Goal: Information Seeking & Learning: Learn about a topic

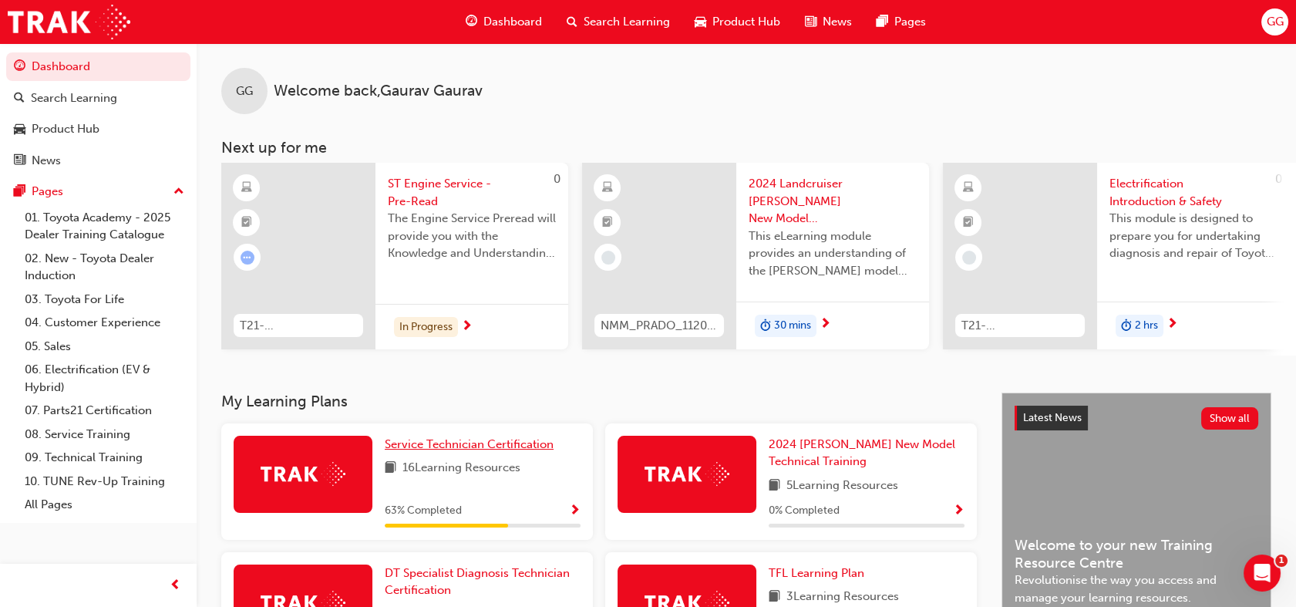
click at [501, 451] on span "Service Technician Certification" at bounding box center [469, 444] width 169 height 14
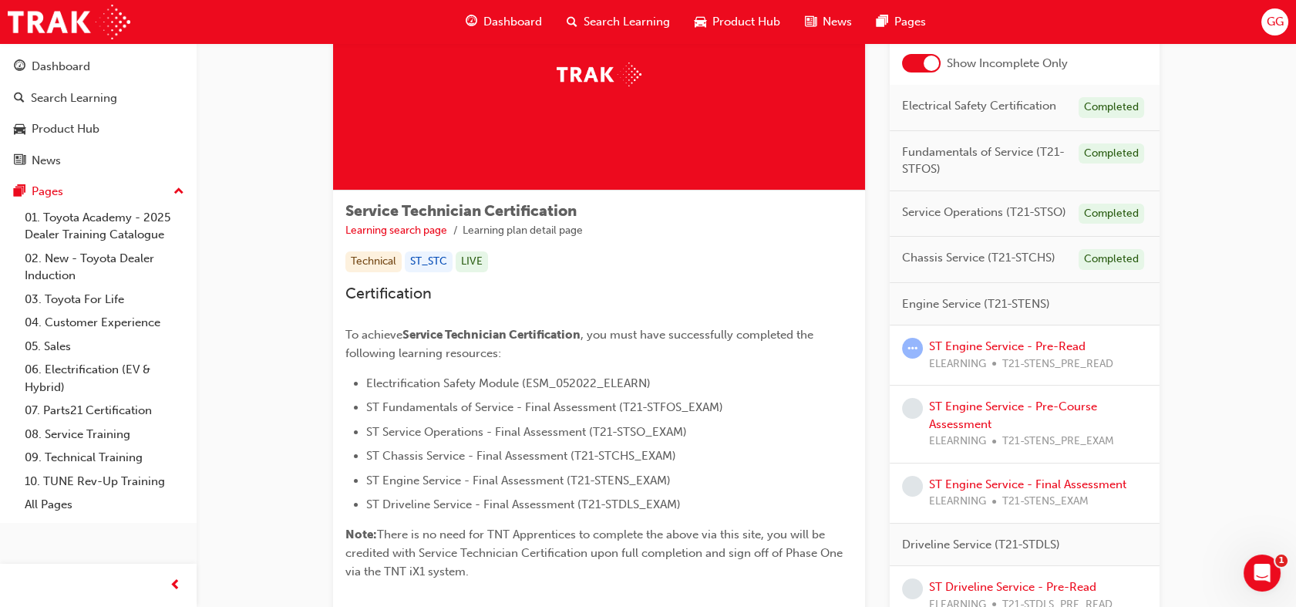
scroll to position [123, 0]
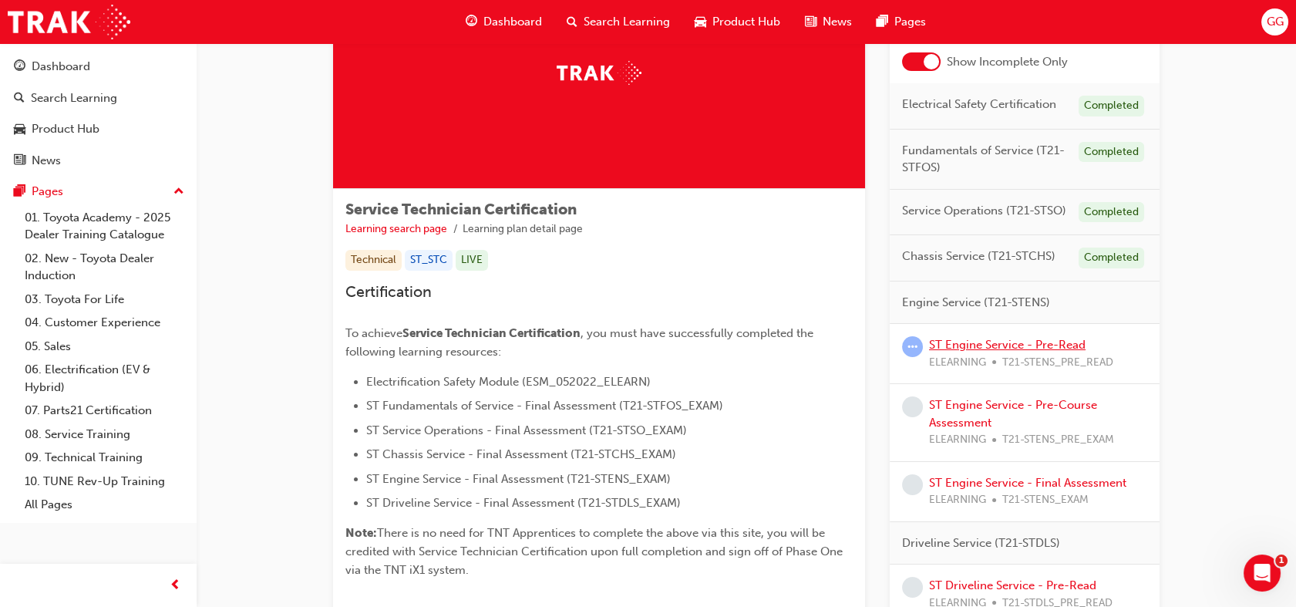
click at [1062, 341] on link "ST Engine Service - Pre-Read" at bounding box center [1007, 345] width 156 height 14
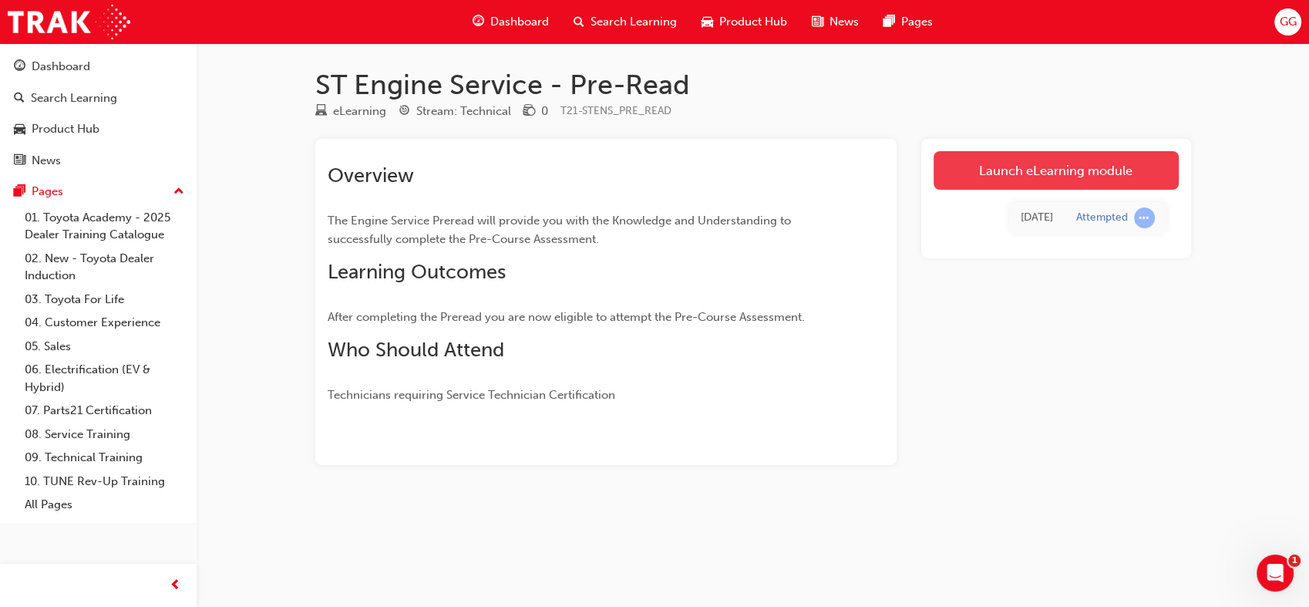
click at [1116, 179] on link "Launch eLearning module" at bounding box center [1055, 170] width 245 height 39
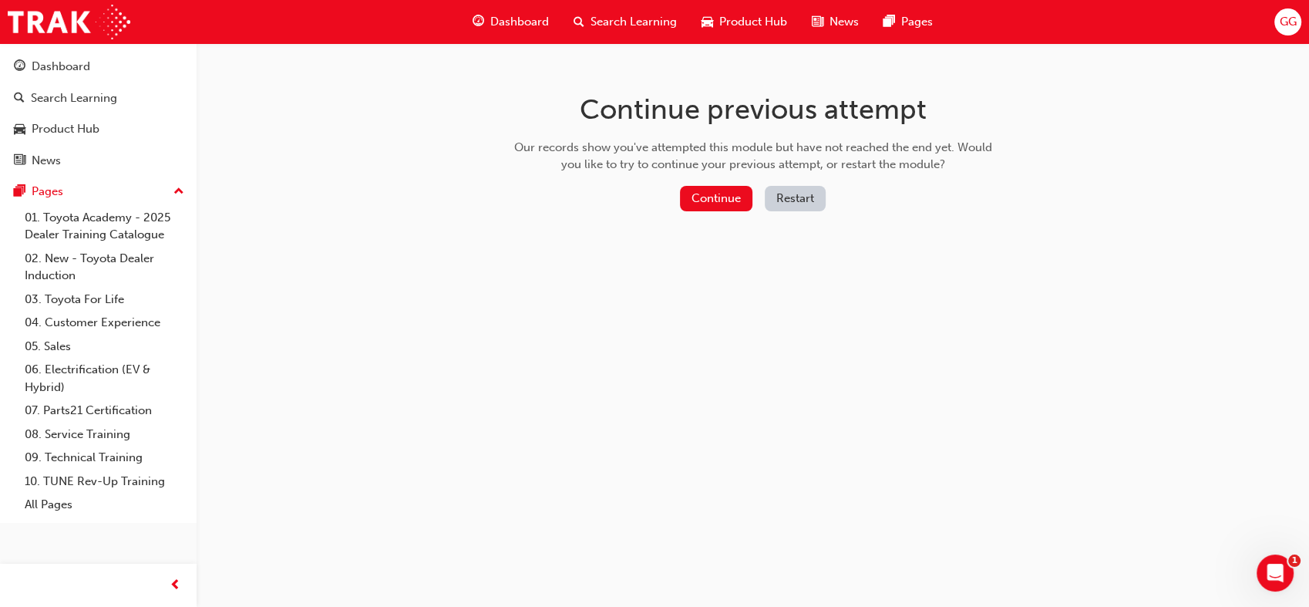
click at [814, 203] on button "Restart" at bounding box center [795, 198] width 61 height 25
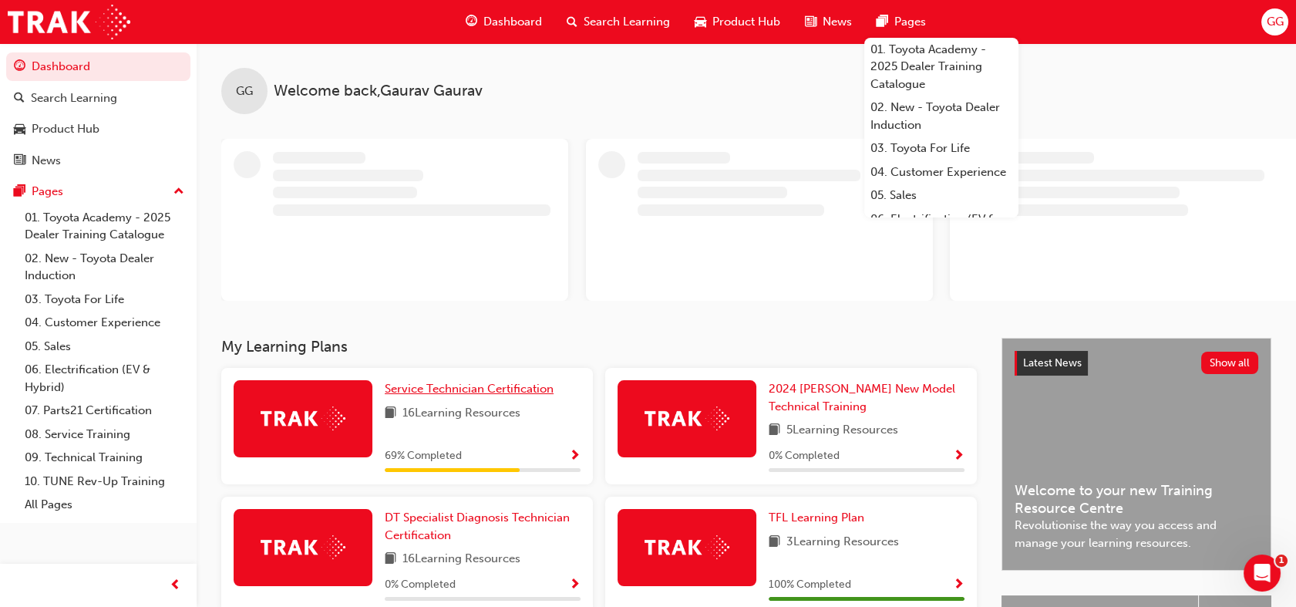
click at [493, 383] on div "GG Welcome back , Gaurav Gaurav My Learning Plans Service Technician Certificat…" at bounding box center [746, 467] width 1099 height 849
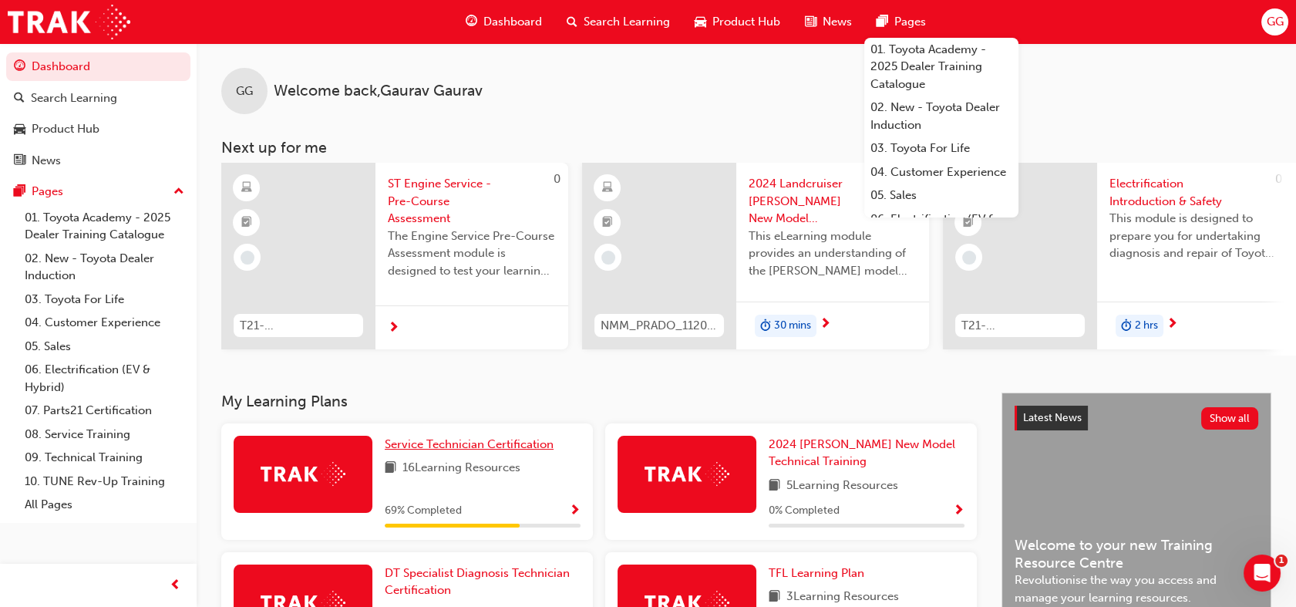
click at [526, 447] on span "Service Technician Certification" at bounding box center [469, 444] width 169 height 14
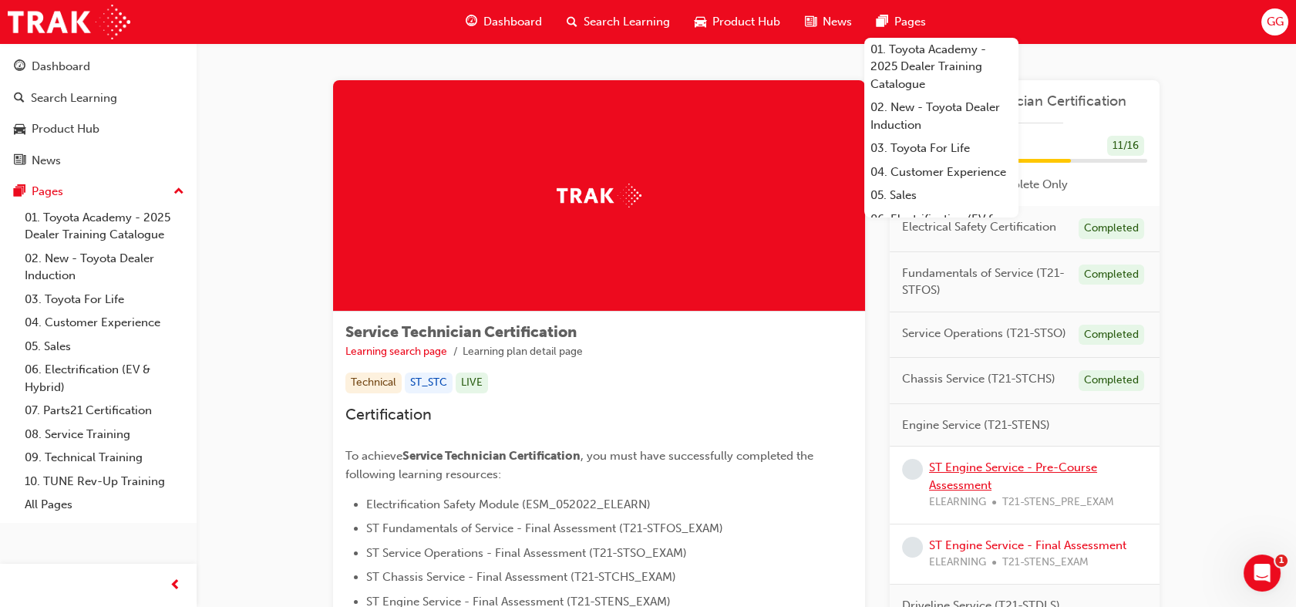
click at [1024, 464] on link "ST Engine Service - Pre-Course Assessment" at bounding box center [1013, 476] width 168 height 32
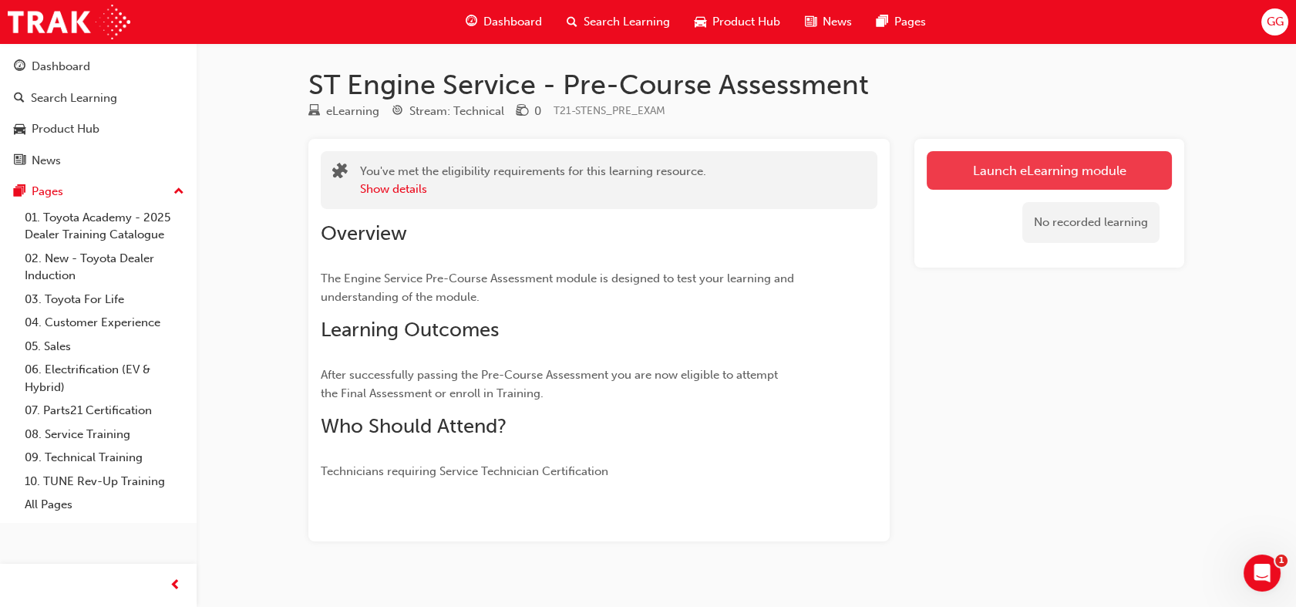
click at [1129, 173] on link "Launch eLearning module" at bounding box center [1048, 170] width 245 height 39
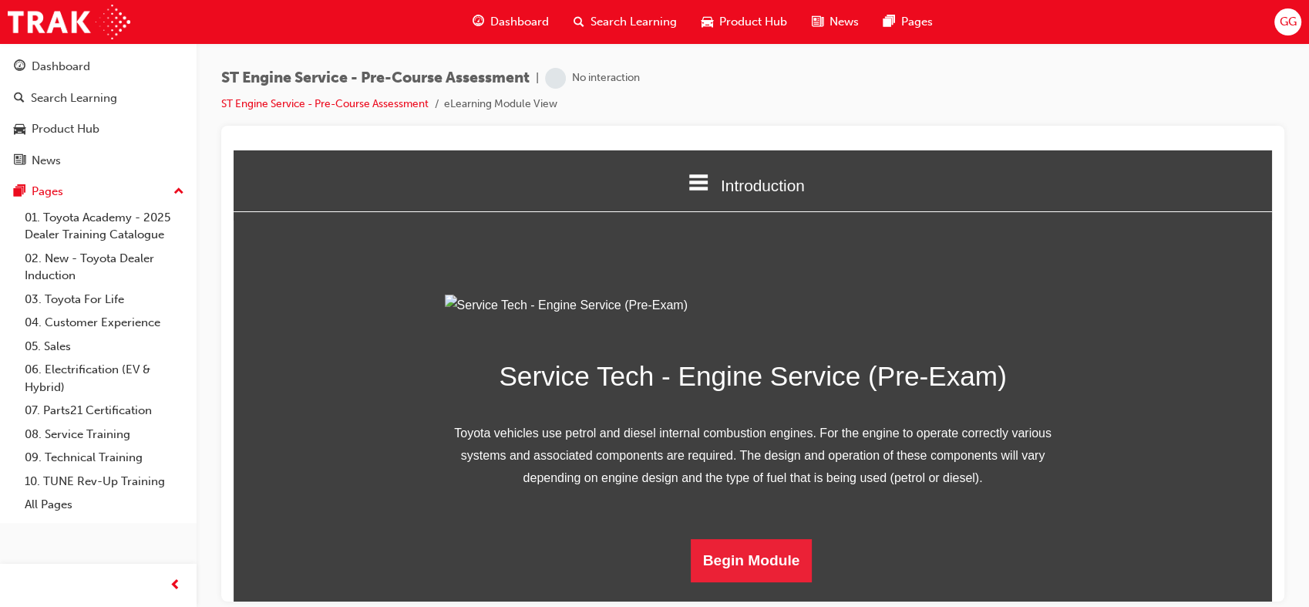
scroll to position [150, 0]
click at [744, 577] on button "Begin Module" at bounding box center [752, 559] width 122 height 43
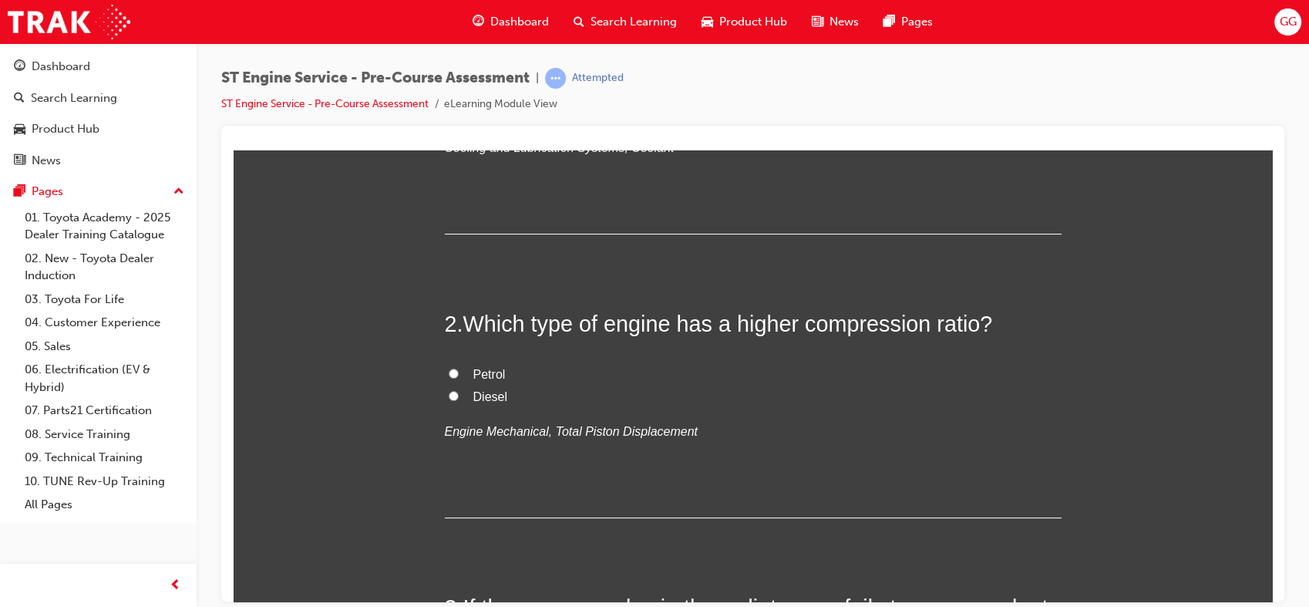
scroll to position [0, 0]
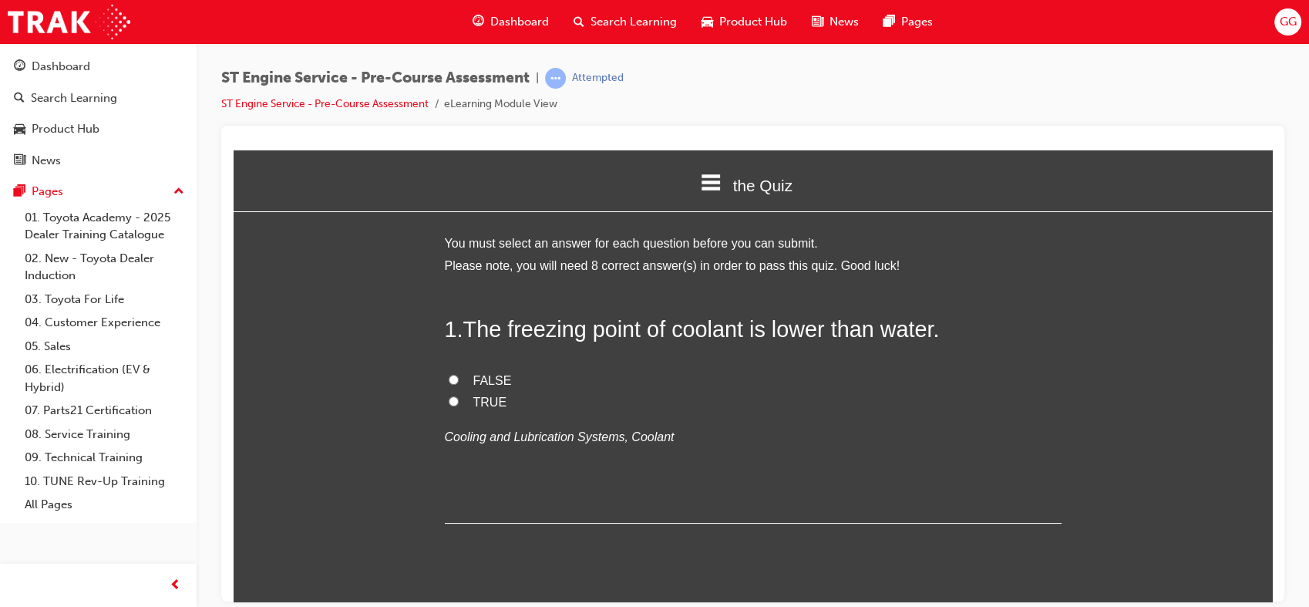
click at [486, 395] on span "TRUE" at bounding box center [490, 401] width 34 height 13
click at [459, 395] on input "TRUE" at bounding box center [454, 400] width 10 height 10
radio input "true"
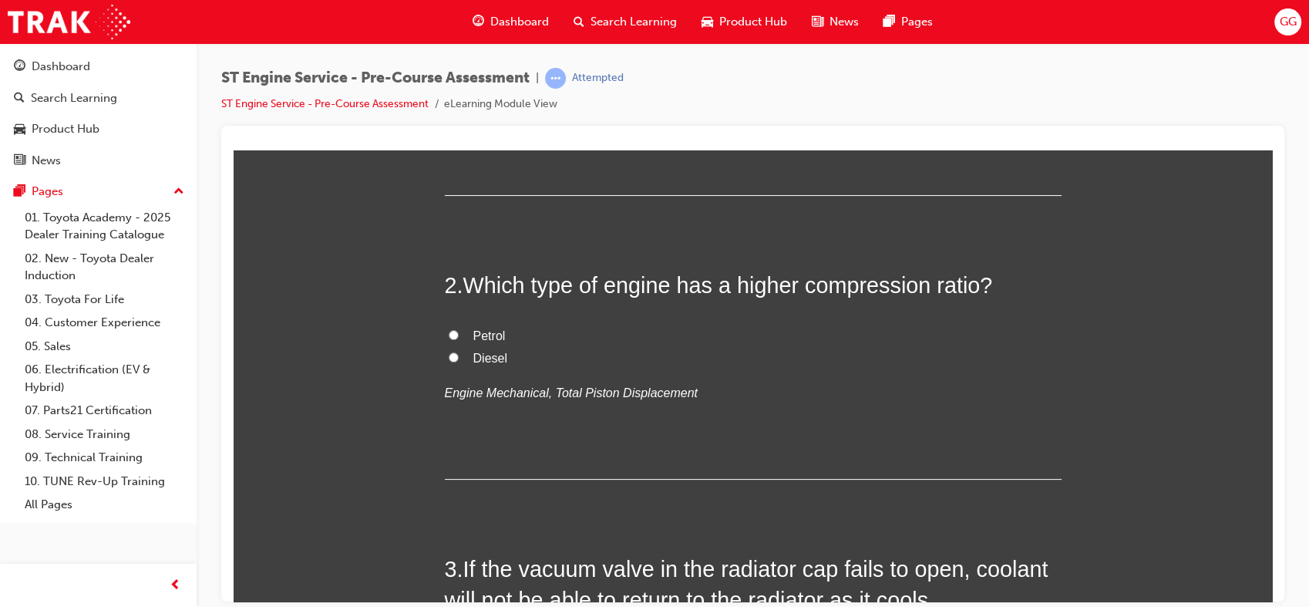
scroll to position [333, 0]
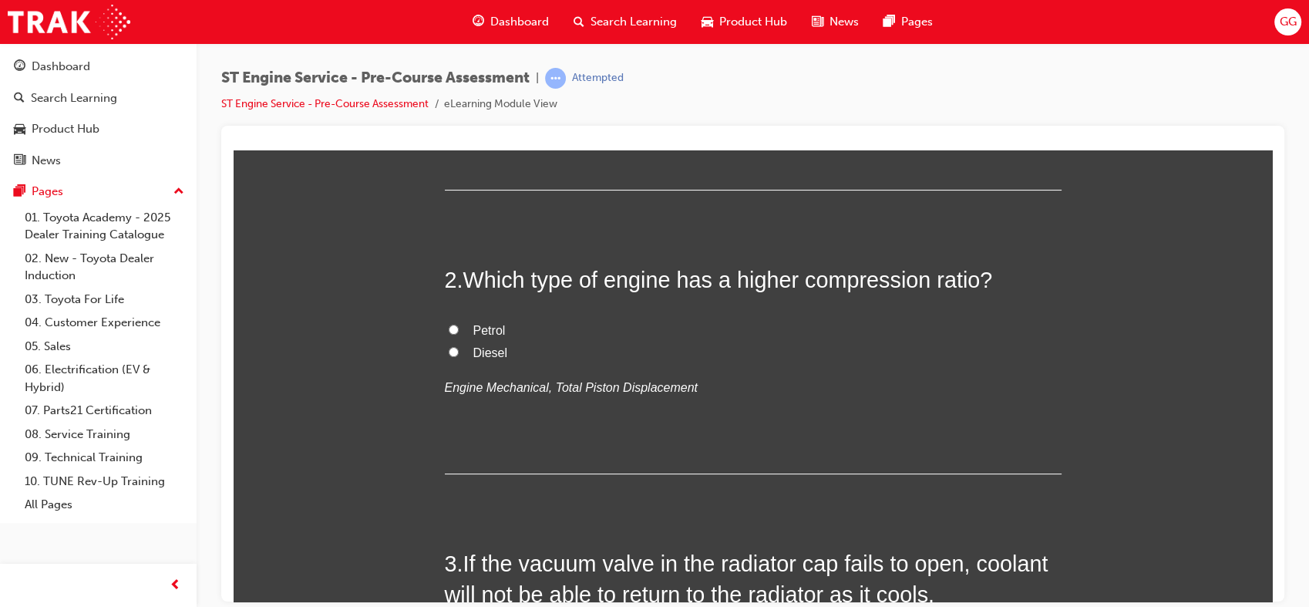
click at [511, 351] on label "Diesel" at bounding box center [753, 352] width 617 height 22
click at [459, 351] on input "Diesel" at bounding box center [454, 351] width 10 height 10
radio input "true"
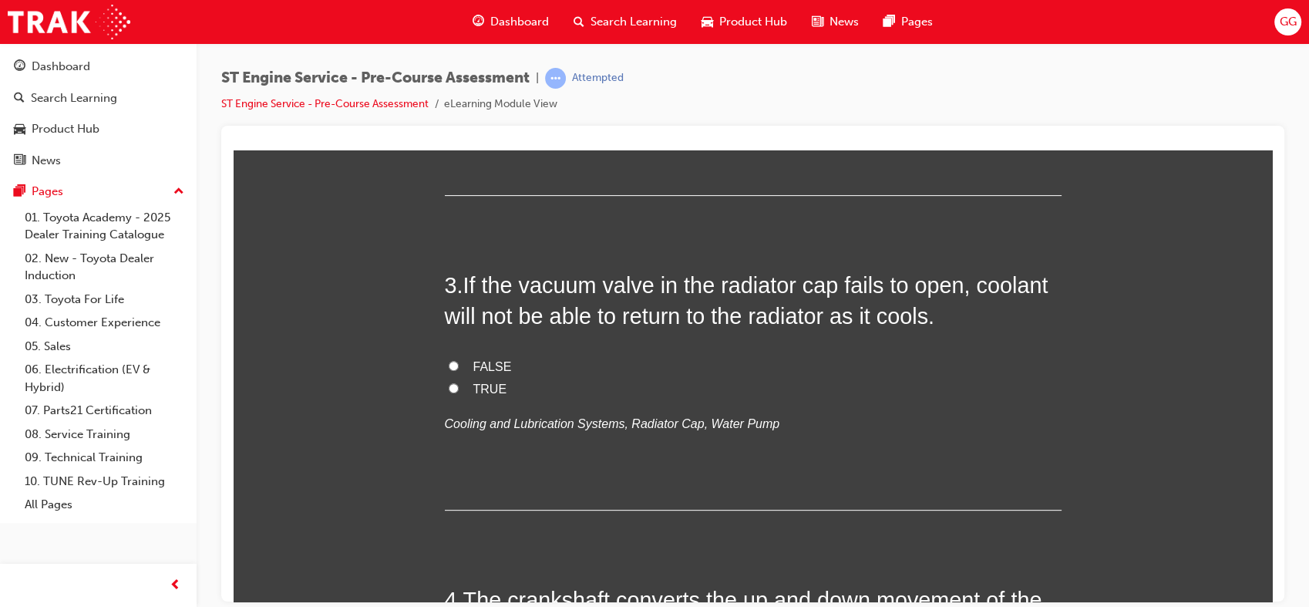
scroll to position [645, 0]
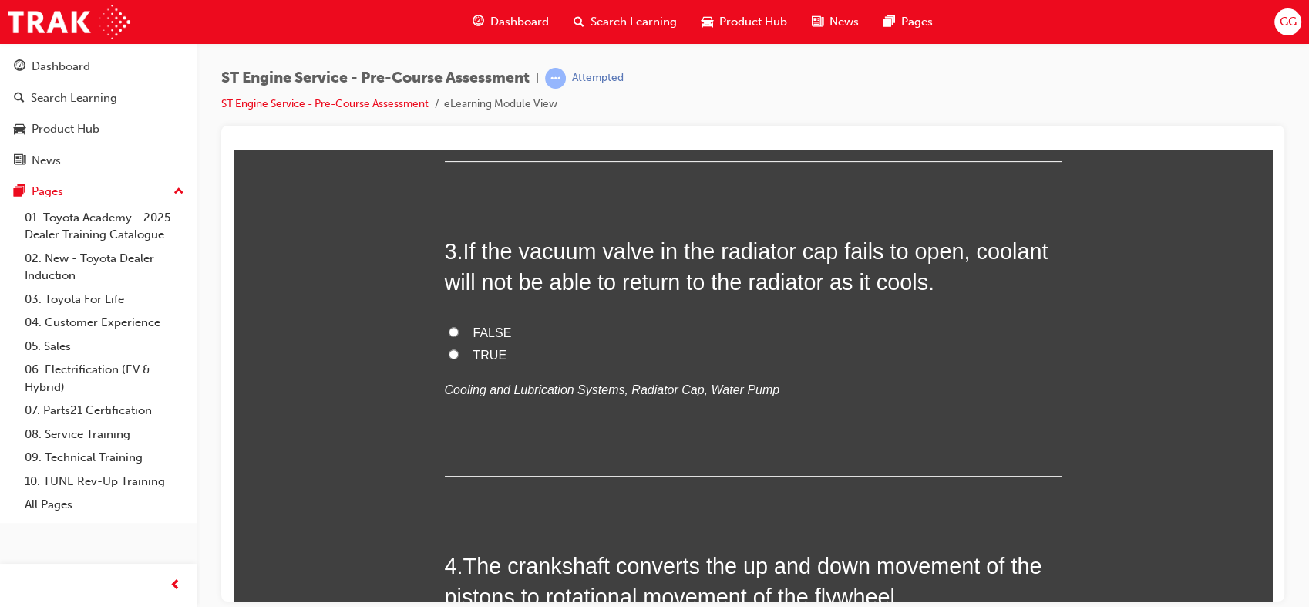
click at [487, 355] on span "TRUE" at bounding box center [490, 354] width 34 height 13
click at [459, 355] on input "TRUE" at bounding box center [454, 353] width 10 height 10
radio input "true"
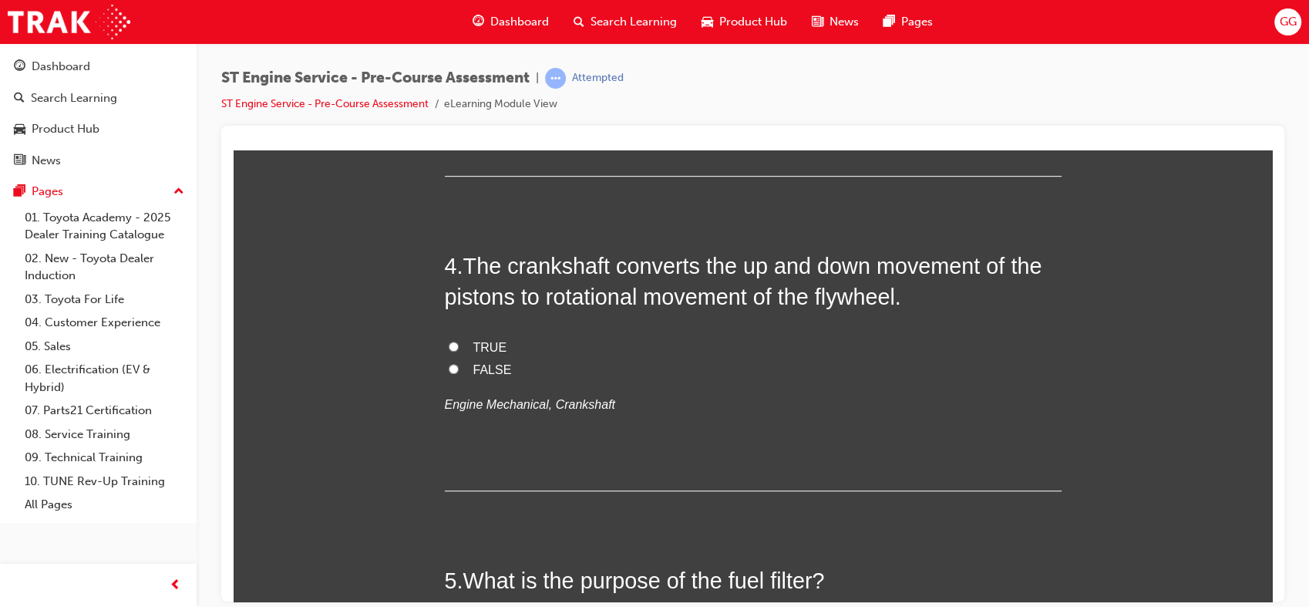
scroll to position [950, 0]
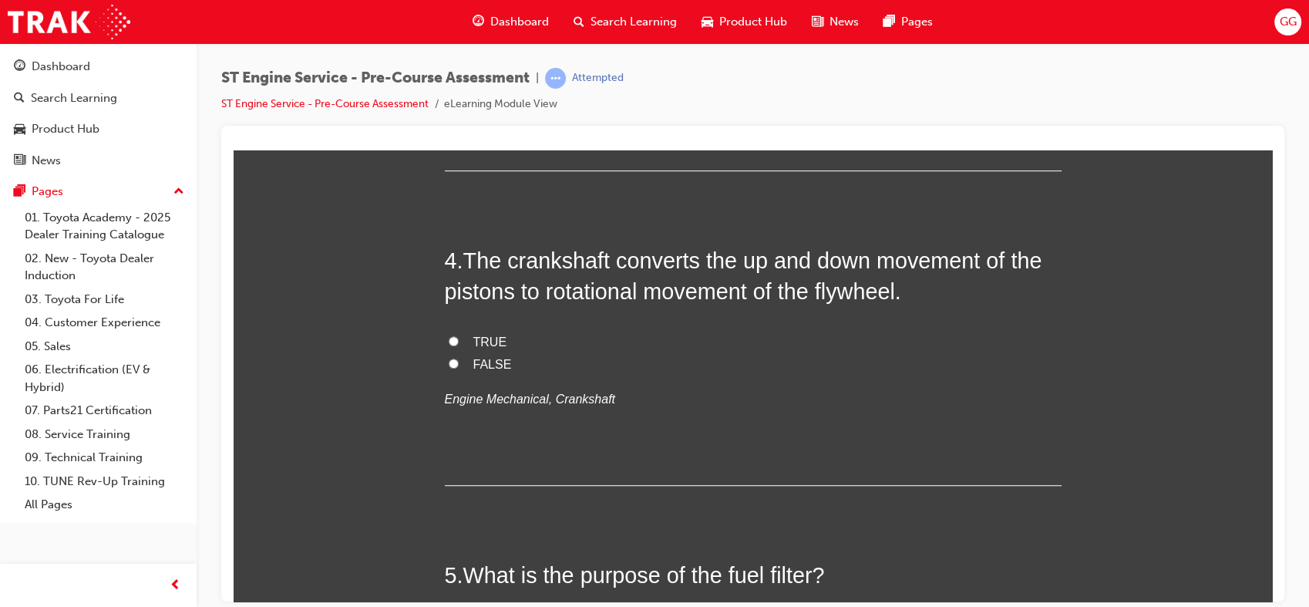
click at [462, 339] on label "TRUE" at bounding box center [753, 342] width 617 height 22
click at [459, 339] on input "TRUE" at bounding box center [454, 340] width 10 height 10
radio input "true"
click at [1296, 305] on div "ST Engine Service - Pre-Course Assessment | Attempted ST Engine Service - Pre-C…" at bounding box center [753, 305] width 1112 height 525
drag, startPoint x: 1258, startPoint y: 302, endPoint x: 1255, endPoint y: 354, distance: 51.7
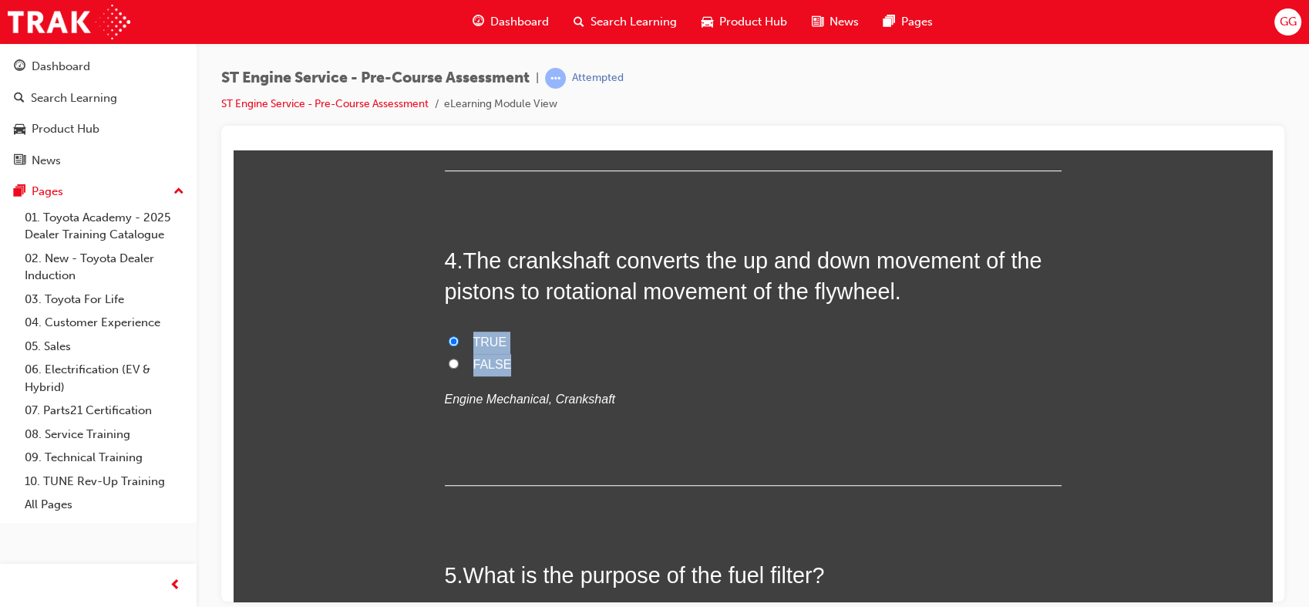
drag, startPoint x: 1021, startPoint y: 204, endPoint x: 1299, endPoint y: 407, distance: 344.3
click at [1299, 407] on div "ST Engine Service - Pre-Course Assessment | Attempted ST Engine Service - Pre-C…" at bounding box center [753, 305] width 1112 height 525
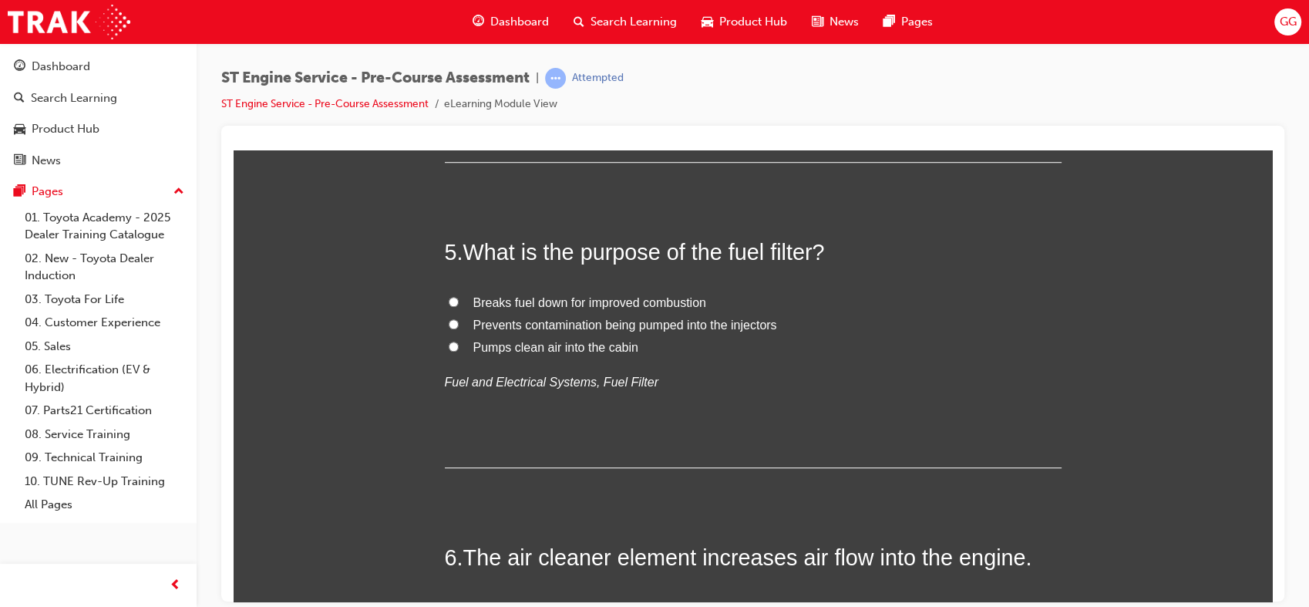
scroll to position [1262, 0]
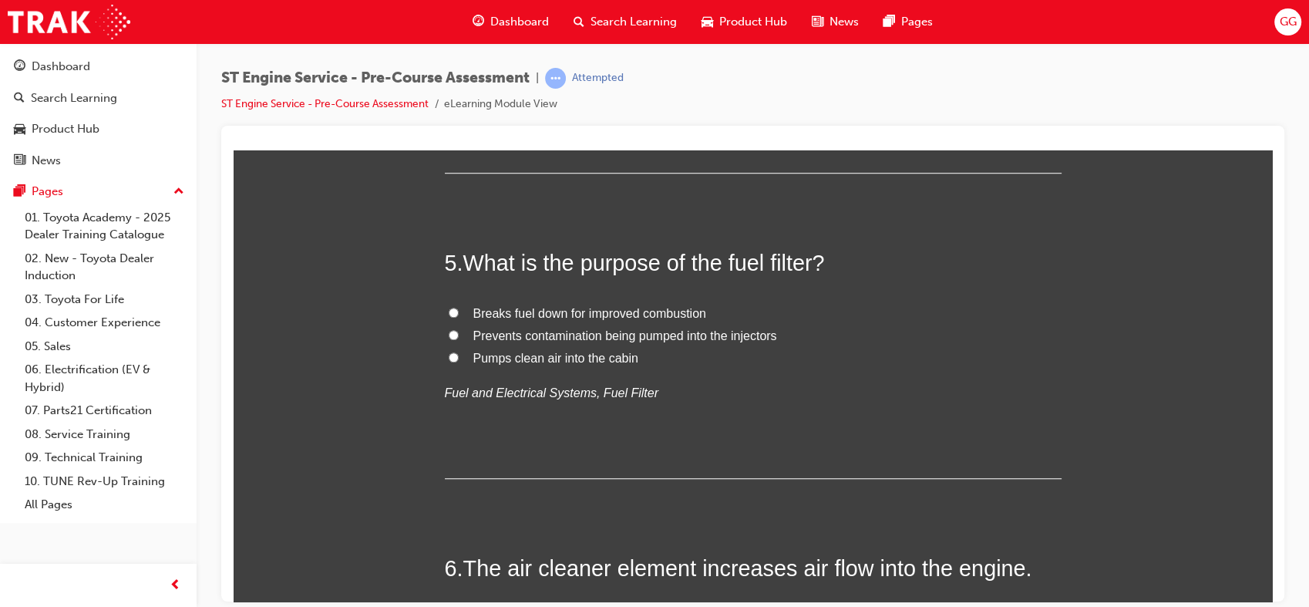
click at [604, 336] on span "Prevents contamination being pumped into the injectors" at bounding box center [625, 334] width 304 height 13
click at [459, 336] on input "Prevents contamination being pumped into the injectors" at bounding box center [454, 334] width 10 height 10
radio input "true"
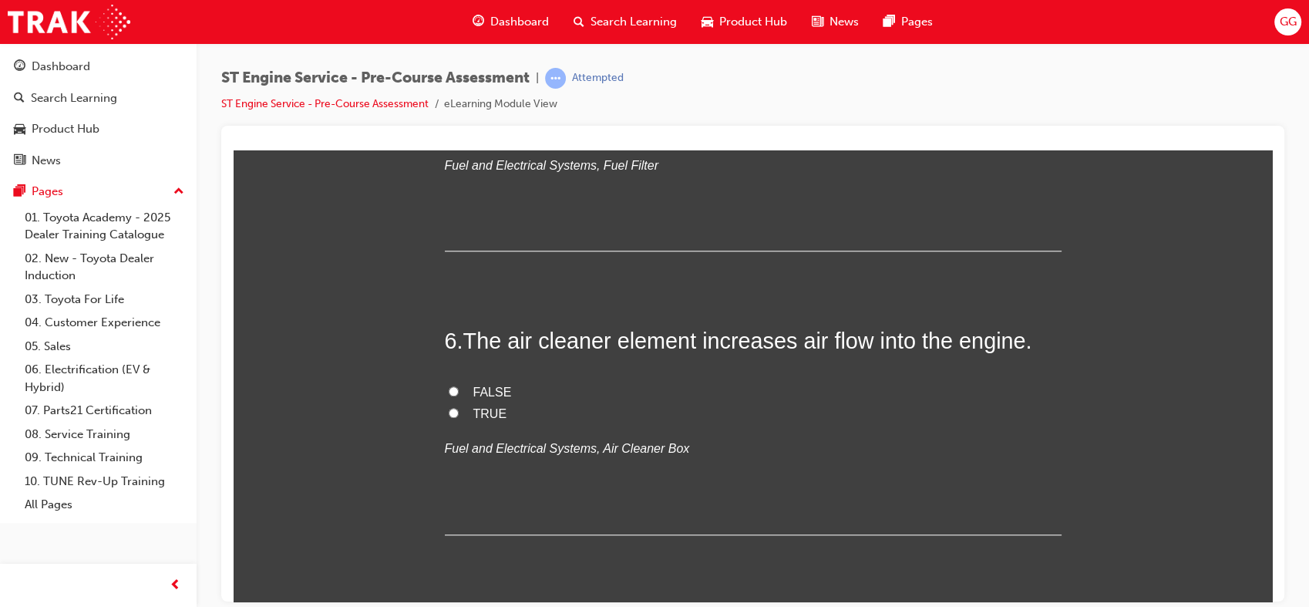
scroll to position [1535, 0]
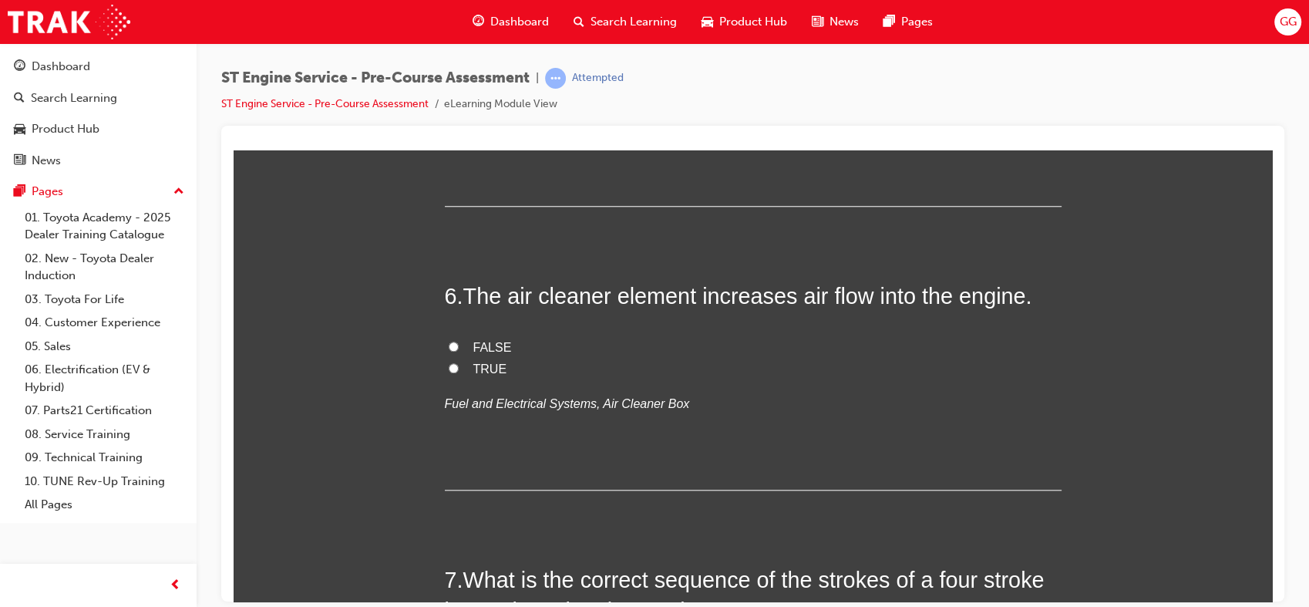
click at [486, 370] on span "TRUE" at bounding box center [490, 367] width 34 height 13
click at [459, 370] on input "TRUE" at bounding box center [454, 367] width 10 height 10
radio input "true"
click at [499, 348] on span "FALSE" at bounding box center [492, 346] width 39 height 13
click at [459, 348] on input "FALSE" at bounding box center [454, 346] width 10 height 10
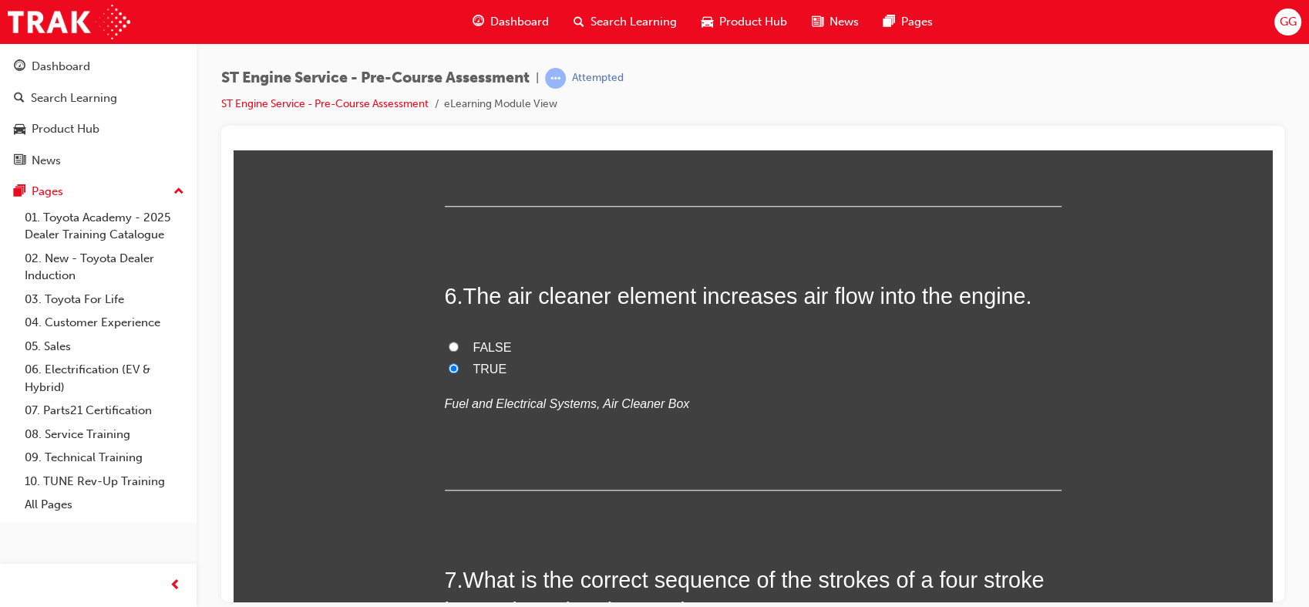
radio input "true"
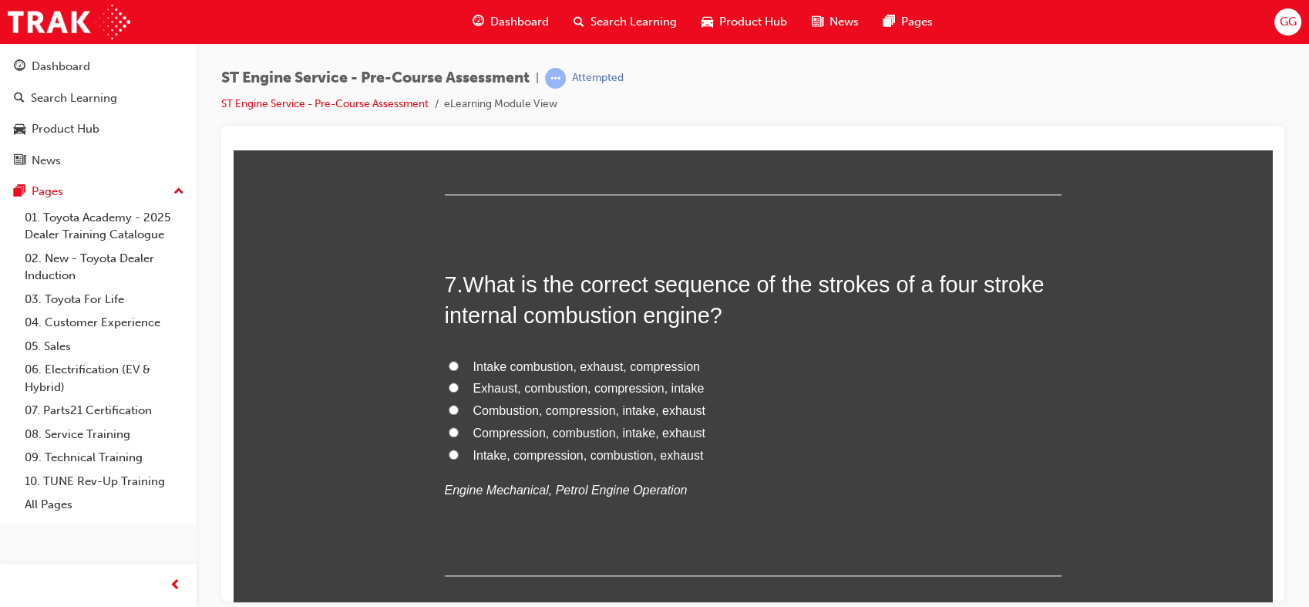
scroll to position [1841, 0]
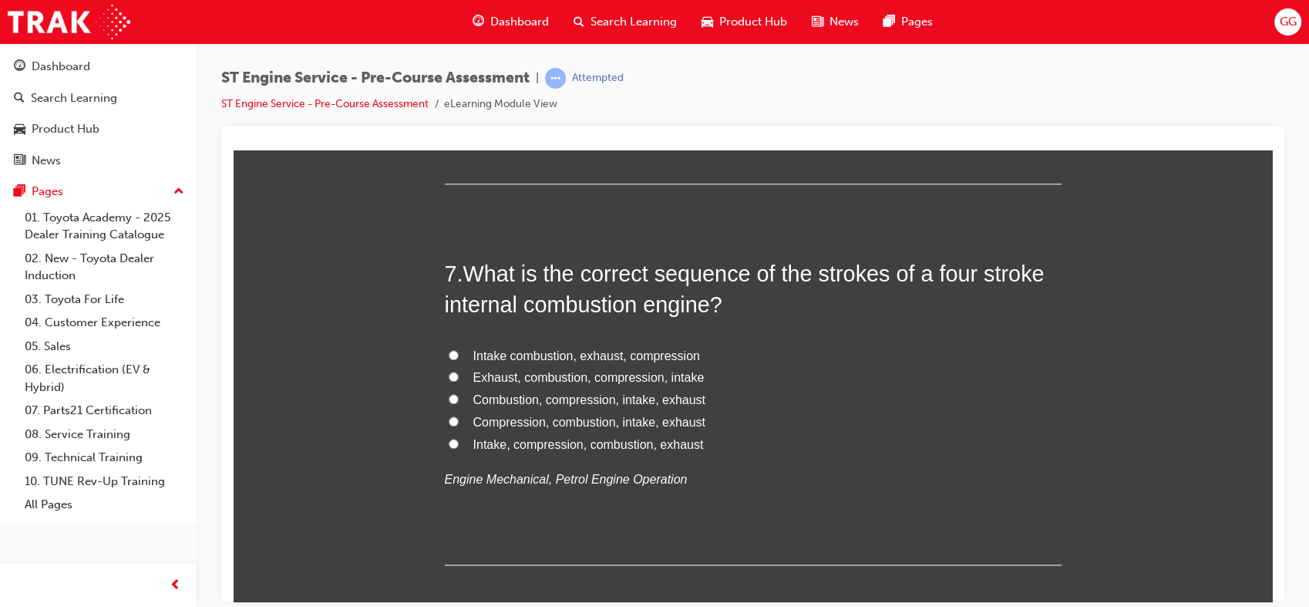
click at [575, 443] on span "Intake, compression, combustion, exhaust" at bounding box center [588, 443] width 230 height 13
click at [459, 443] on input "Intake, compression, combustion, exhaust" at bounding box center [454, 443] width 10 height 10
radio input "true"
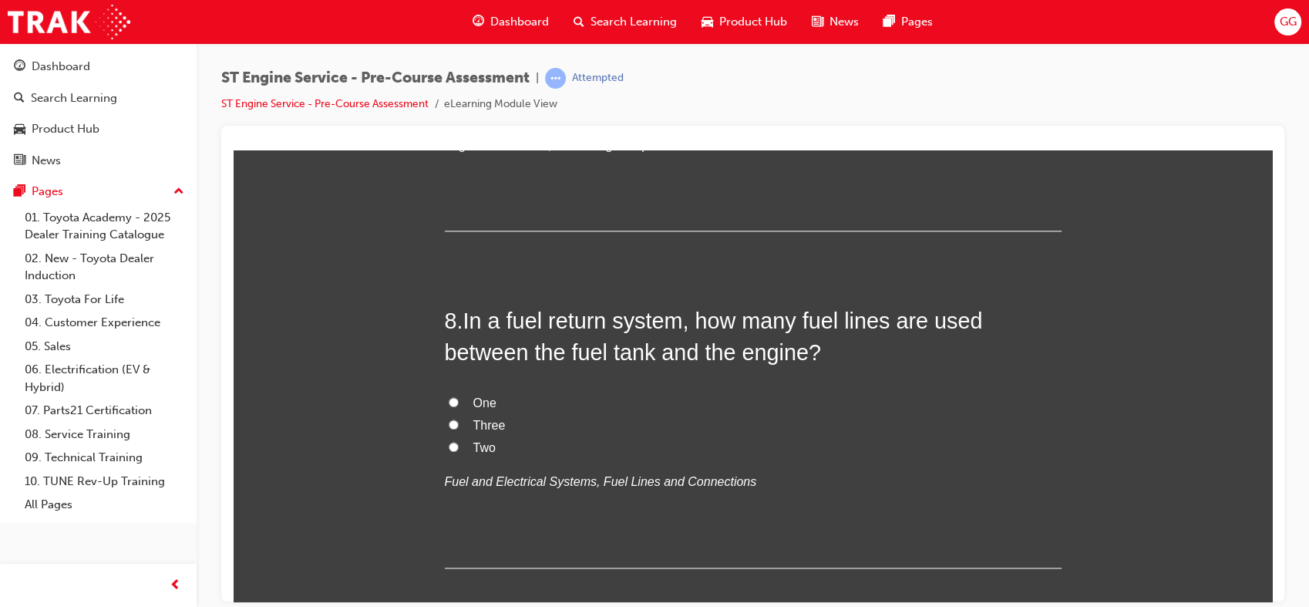
scroll to position [2180, 0]
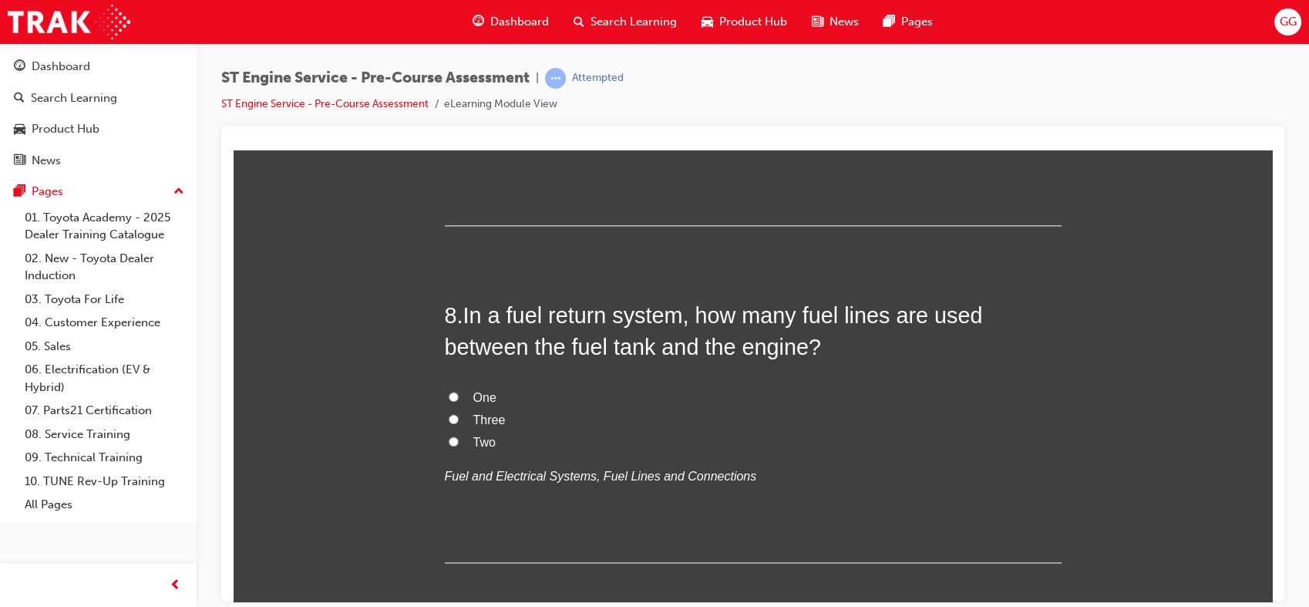
click at [483, 445] on span "Two" at bounding box center [484, 441] width 22 height 13
click at [459, 445] on input "Two" at bounding box center [454, 440] width 10 height 10
radio input "true"
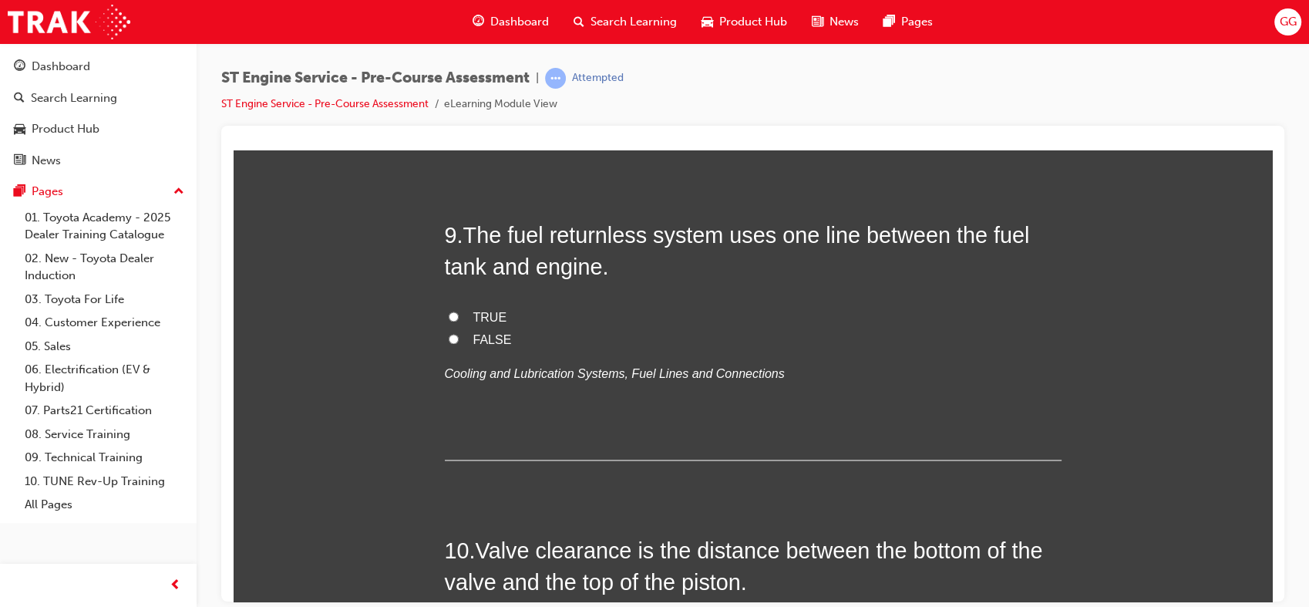
scroll to position [2586, 0]
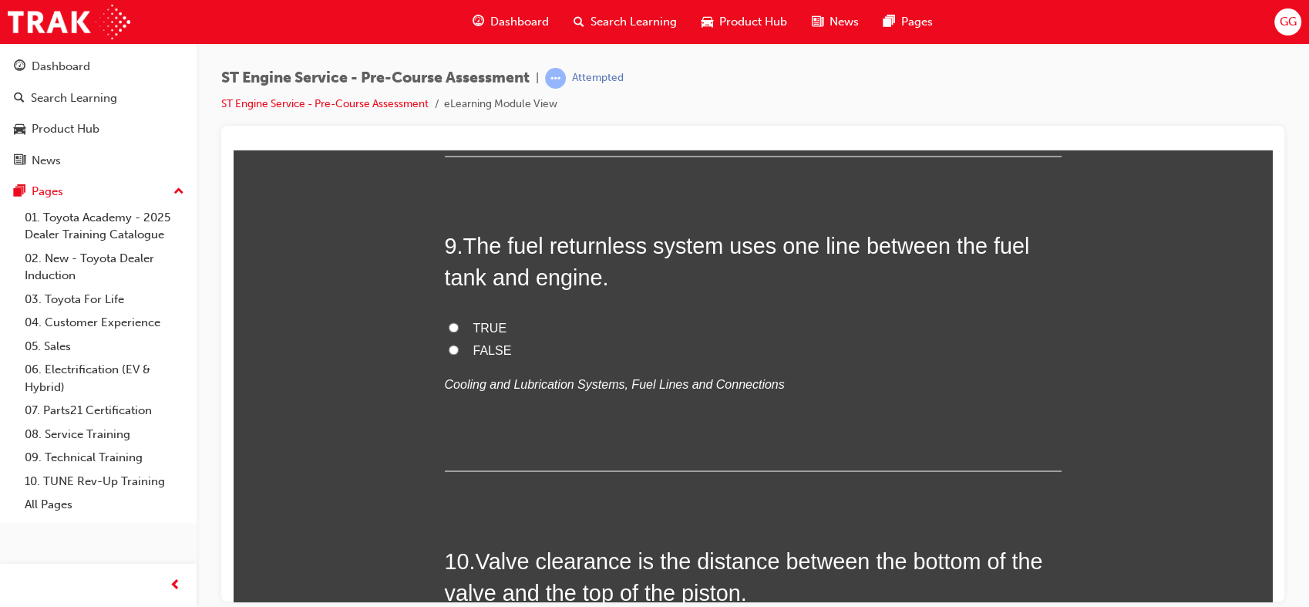
click at [475, 321] on span "TRUE" at bounding box center [490, 327] width 34 height 13
click at [459, 321] on input "TRUE" at bounding box center [454, 326] width 10 height 10
radio input "true"
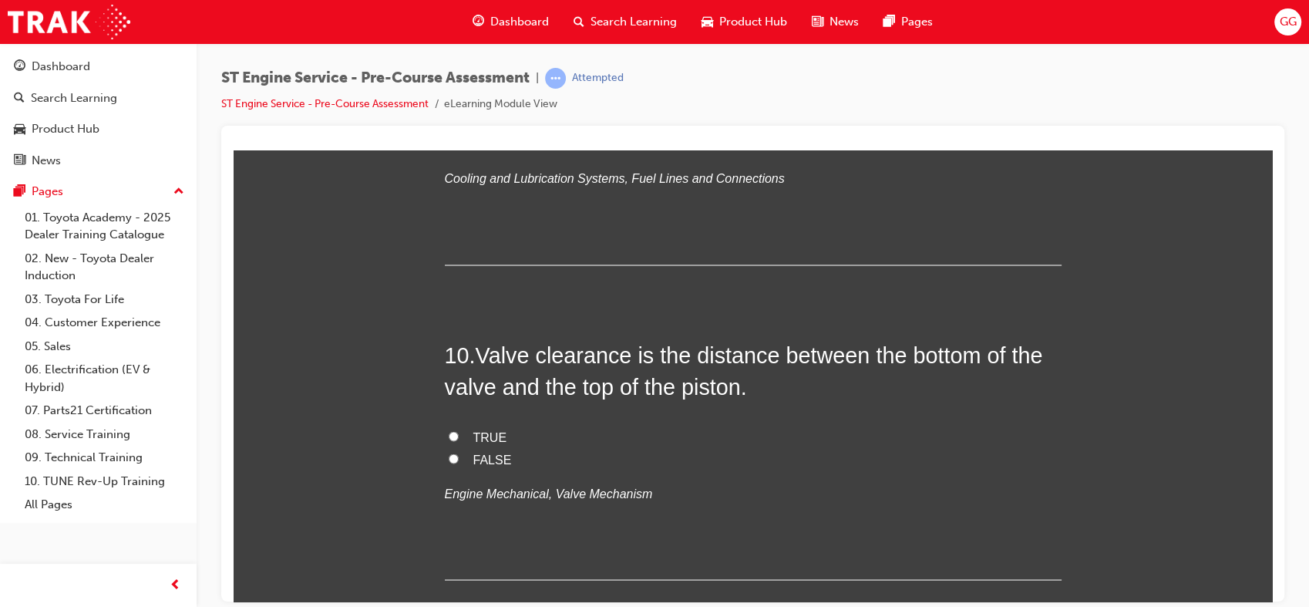
scroll to position [2813, 0]
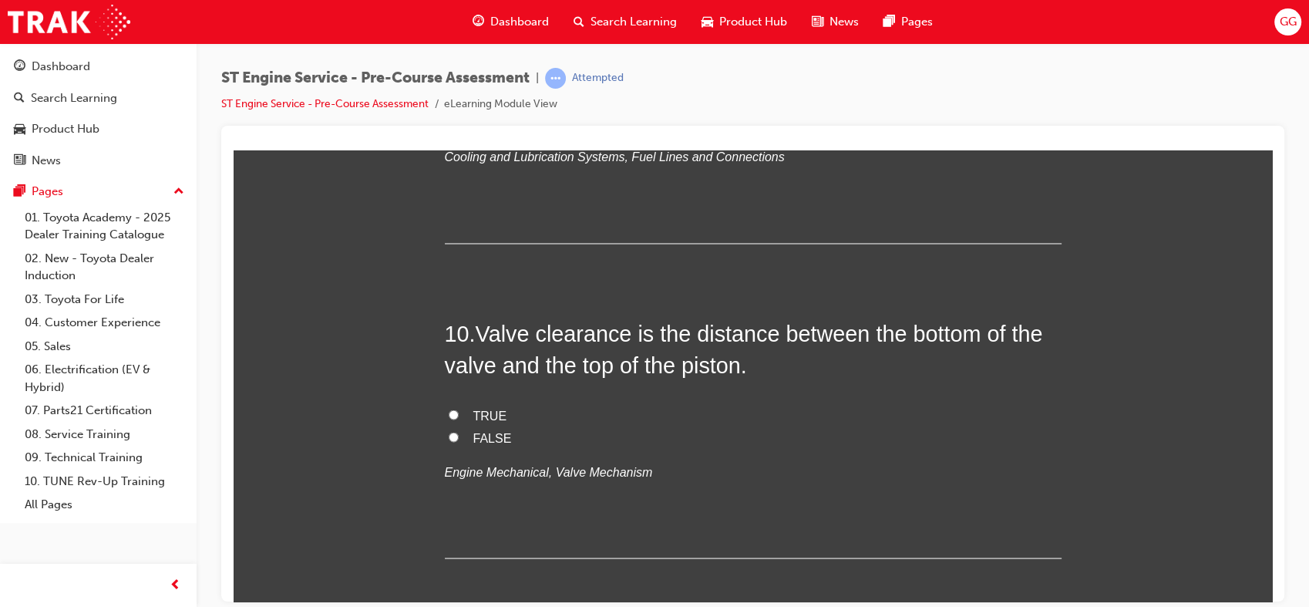
click at [486, 441] on span "FALSE" at bounding box center [492, 436] width 39 height 13
click at [459, 441] on input "FALSE" at bounding box center [454, 436] width 10 height 10
radio input "true"
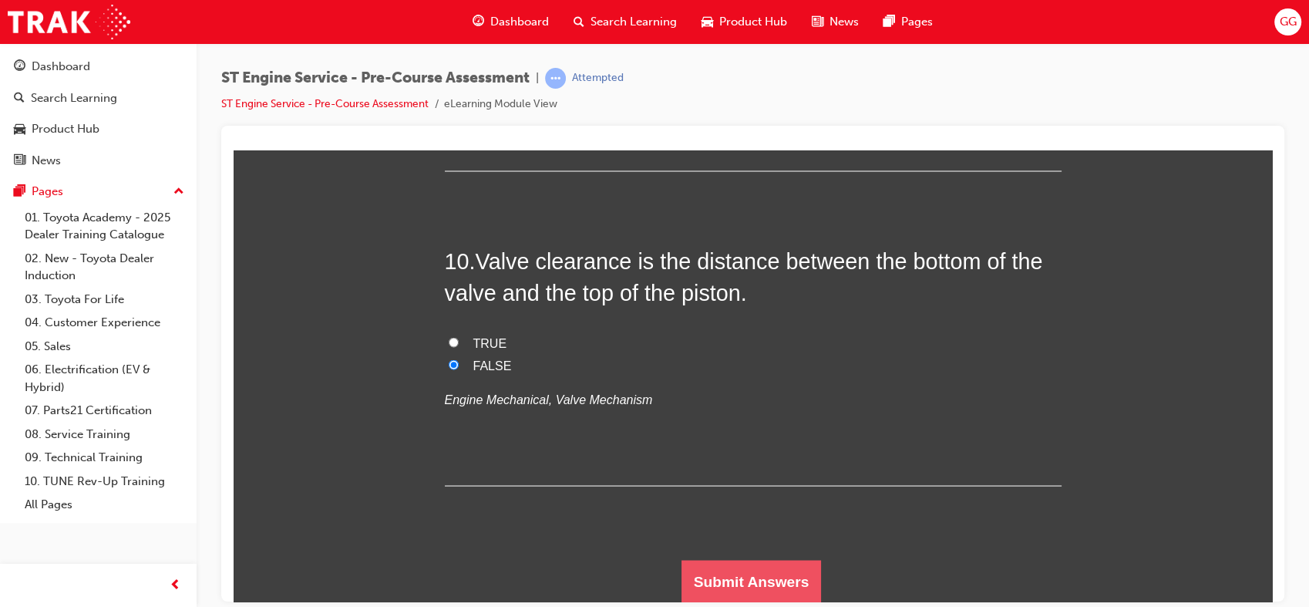
click at [775, 580] on button "Submit Answers" at bounding box center [751, 580] width 140 height 43
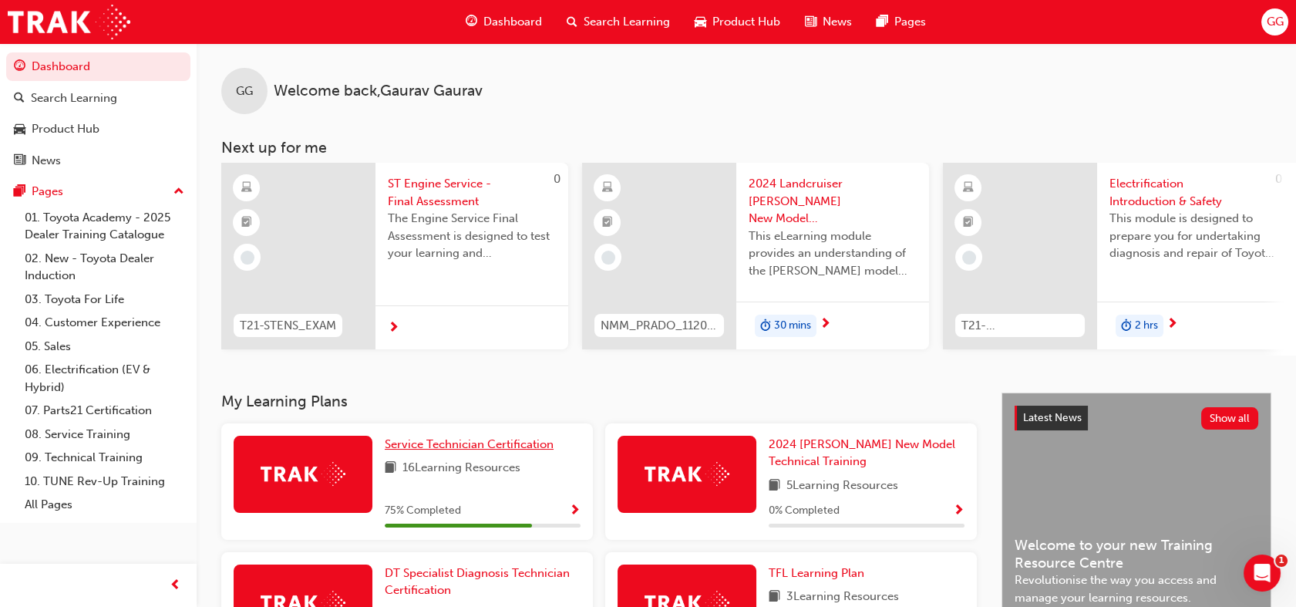
click at [499, 451] on span "Service Technician Certification" at bounding box center [469, 444] width 169 height 14
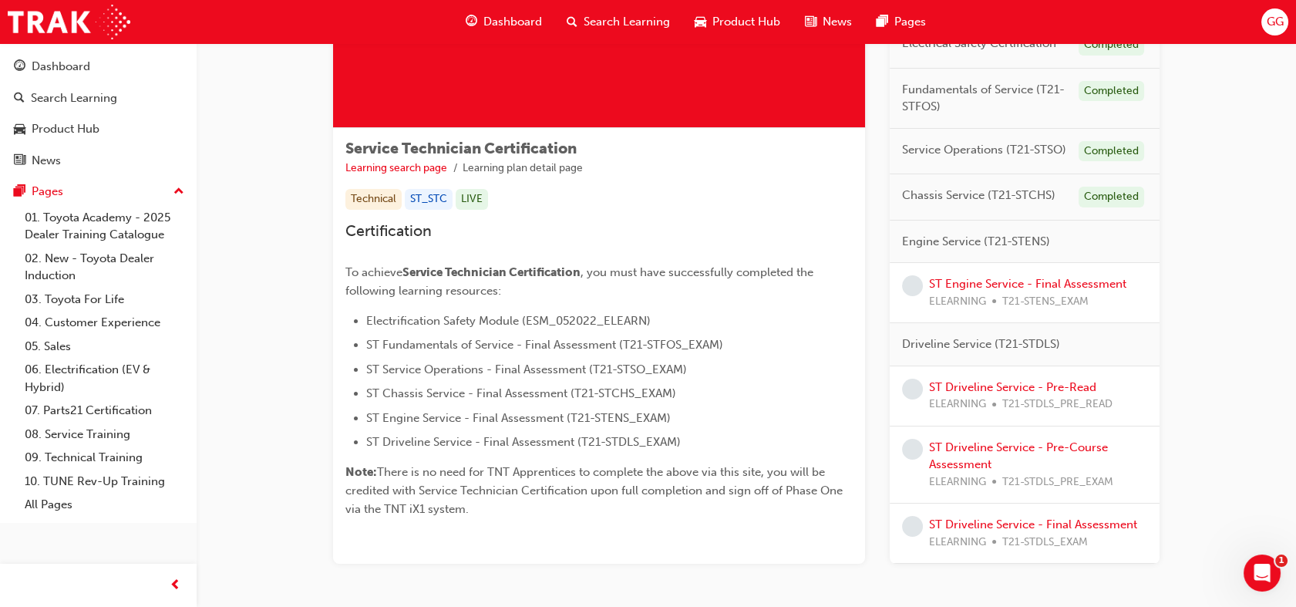
scroll to position [179, 0]
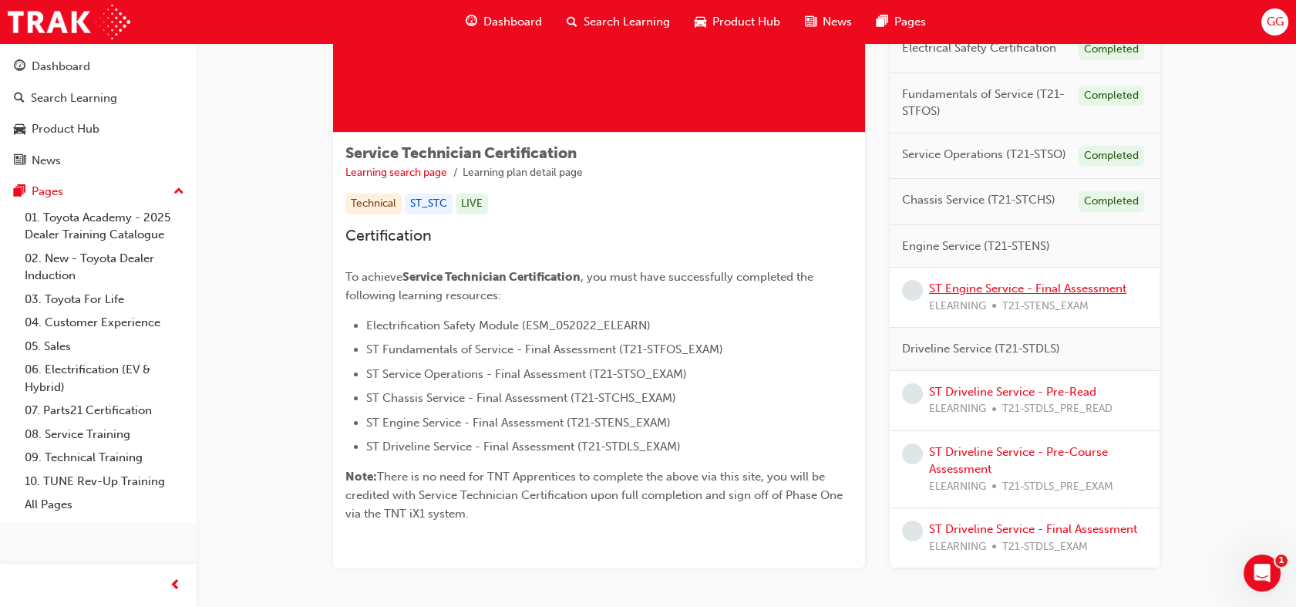
click at [1011, 286] on link "ST Engine Service - Final Assessment" at bounding box center [1027, 288] width 197 height 14
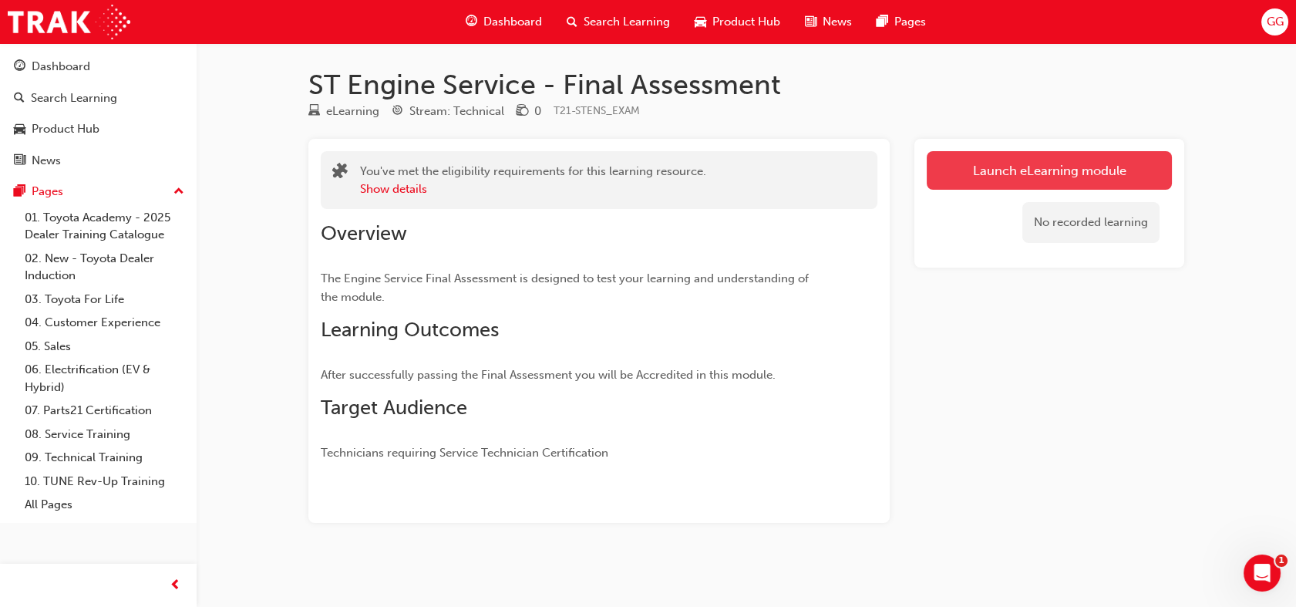
click at [1055, 177] on link "Launch eLearning module" at bounding box center [1048, 170] width 245 height 39
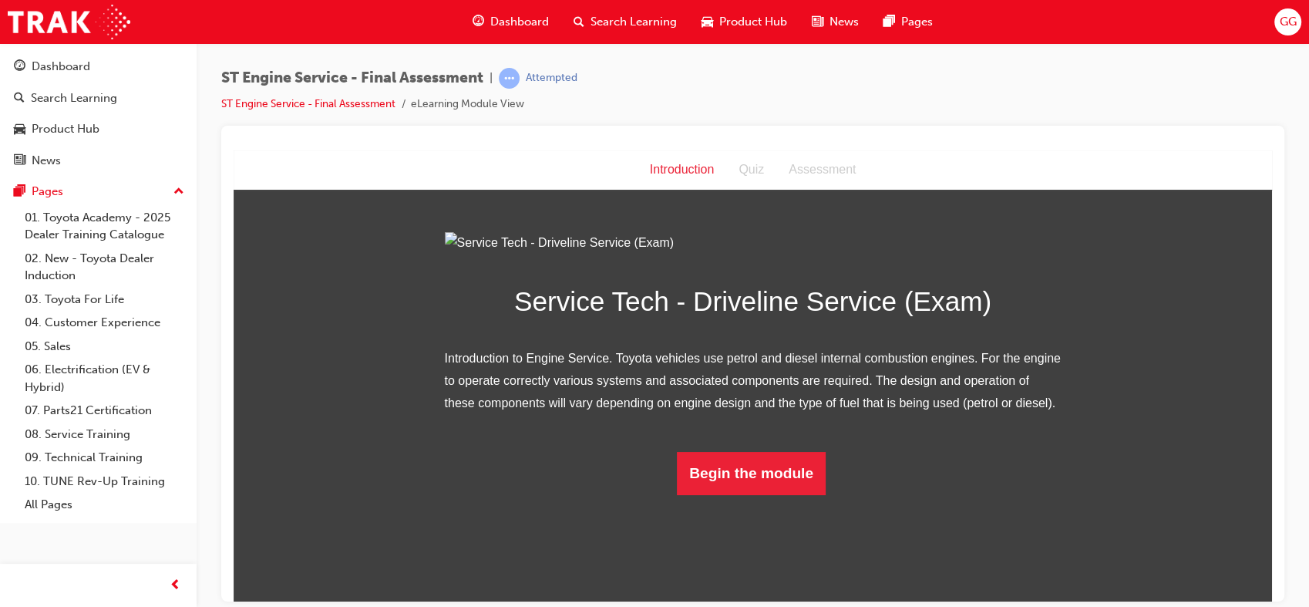
scroll to position [63, 0]
